Goal: Transaction & Acquisition: Subscribe to service/newsletter

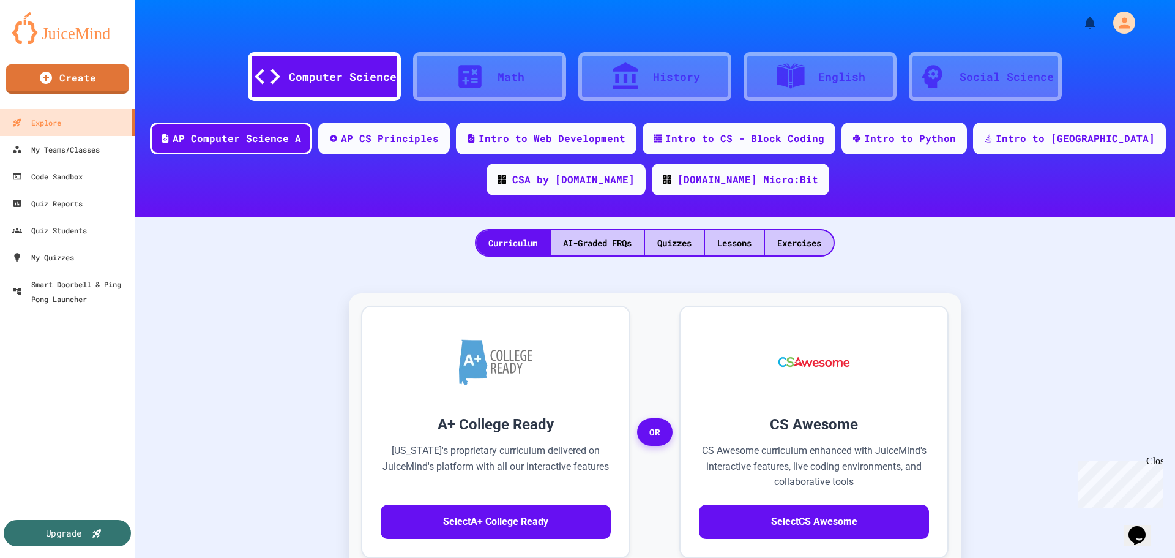
click at [84, 534] on div "Upgrade" at bounding box center [67, 533] width 127 height 26
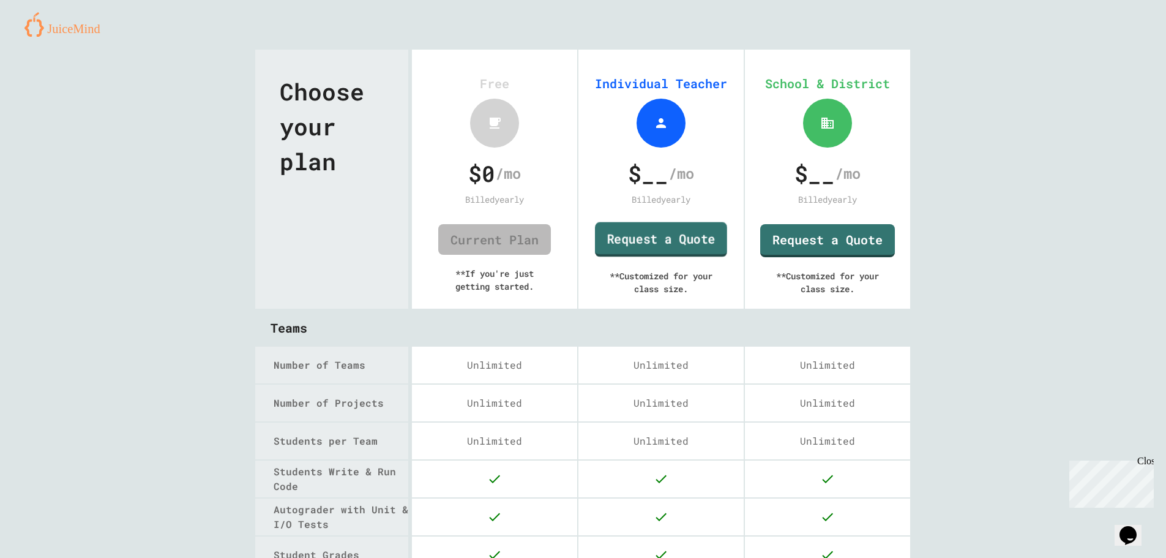
click at [644, 240] on link "Request a Quote" at bounding box center [661, 239] width 132 height 35
